Goal: Information Seeking & Learning: Check status

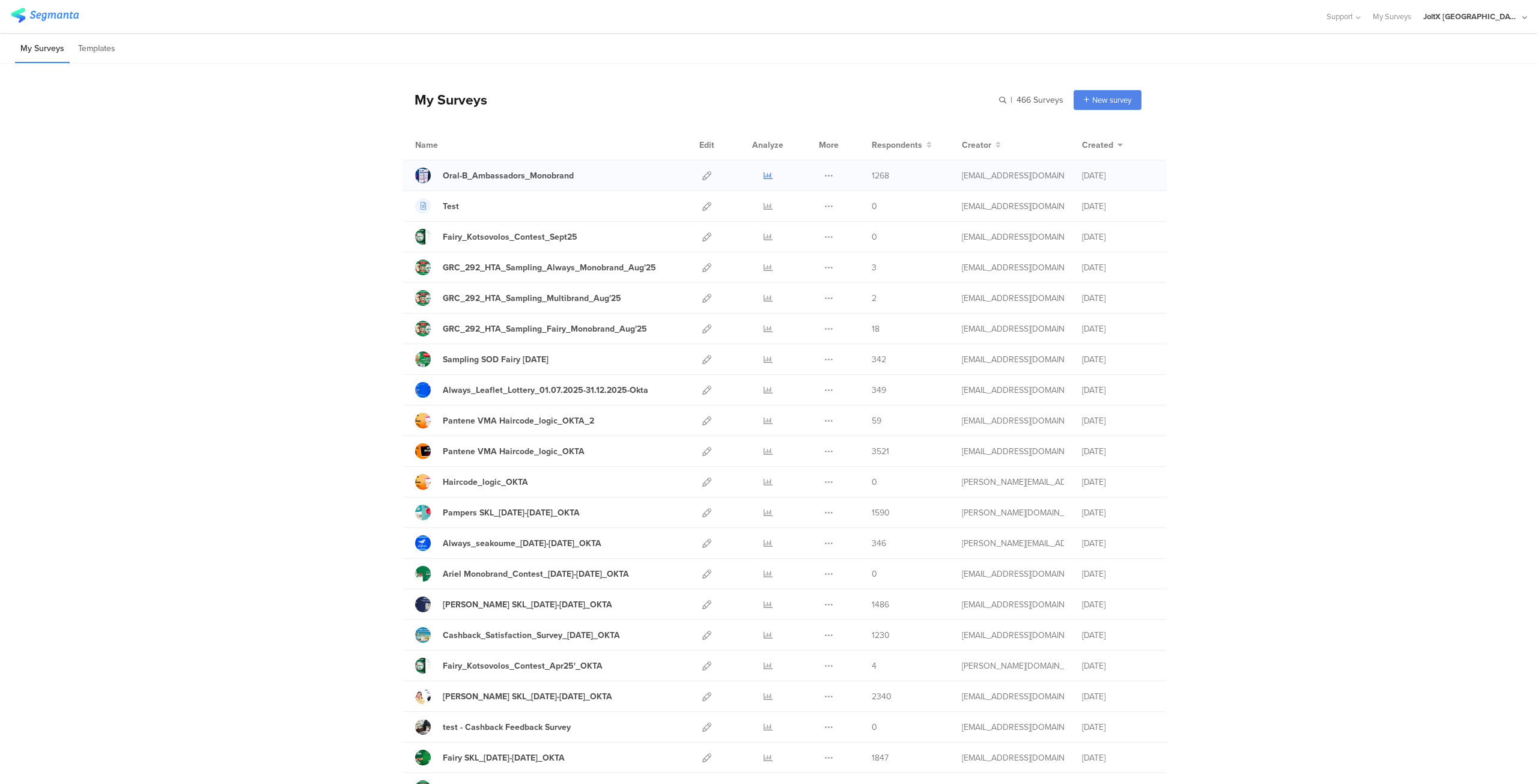
click at [764, 173] on icon at bounding box center [768, 176] width 9 height 9
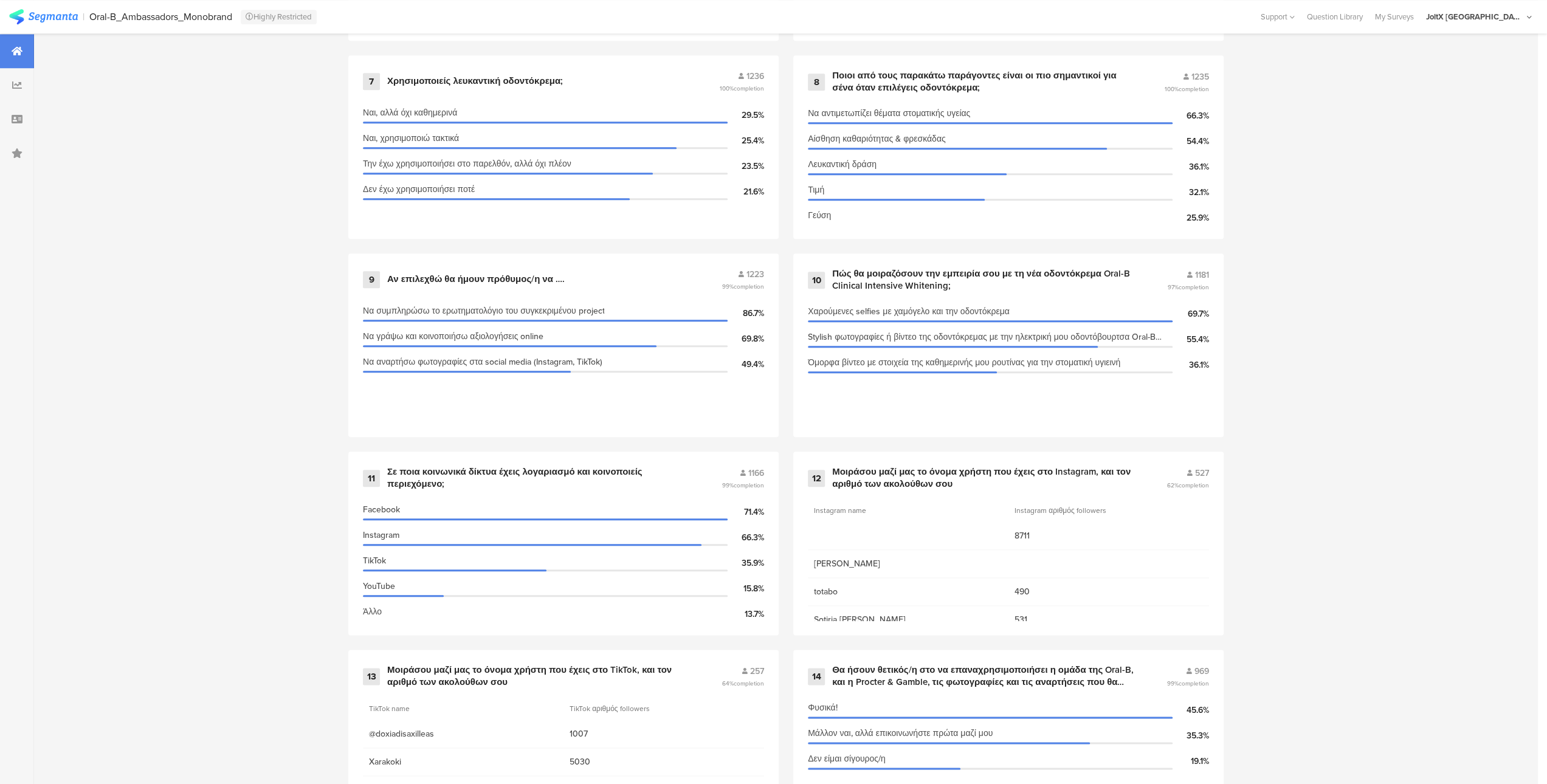
scroll to position [1192, 0]
